Goal: Ask a question

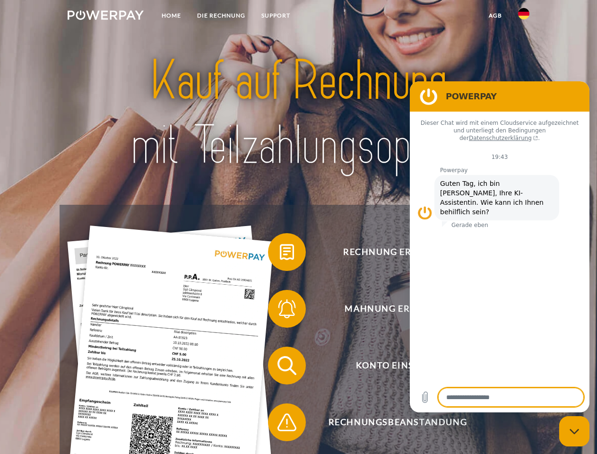
click at [105, 17] on img at bounding box center [106, 14] width 76 height 9
click at [524, 17] on img at bounding box center [523, 13] width 11 height 11
click at [495, 16] on link "agb" at bounding box center [495, 15] width 29 height 17
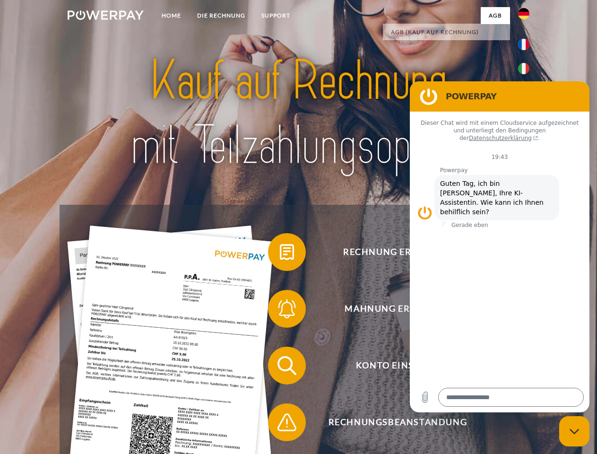
click at [280, 254] on span at bounding box center [272, 251] width 47 height 47
click at [280, 310] on span at bounding box center [272, 308] width 47 height 47
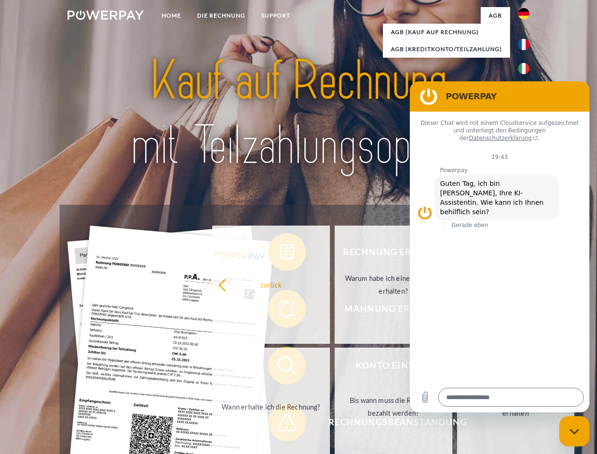
click at [335, 367] on link "Bis wann muss die Rechnung bezahlt werden?" at bounding box center [394, 406] width 118 height 118
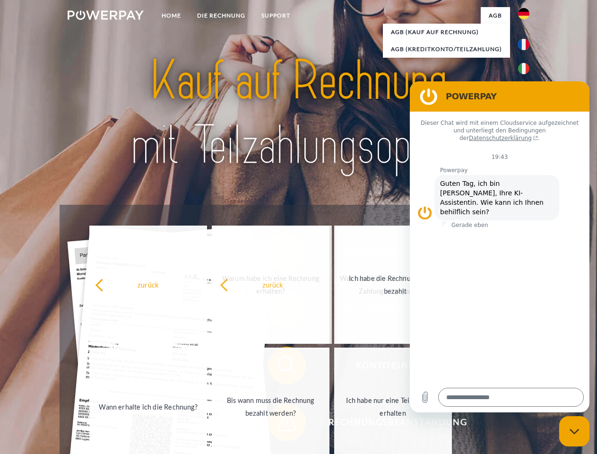
click at [280, 424] on span at bounding box center [272, 421] width 47 height 47
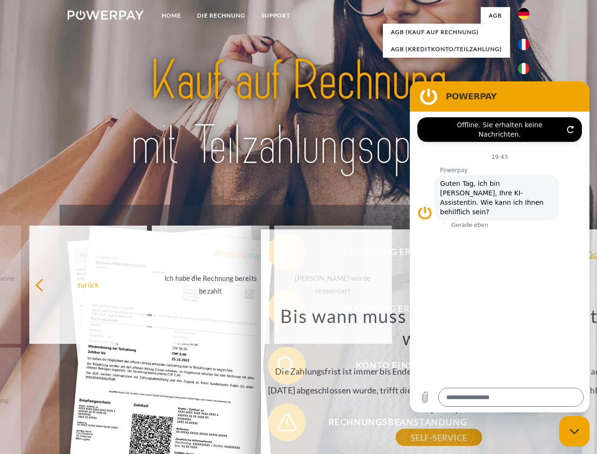
click at [574, 431] on icon "Messaging-Fenster schließen" at bounding box center [574, 431] width 10 height 6
type textarea "*"
